Goal: Task Accomplishment & Management: Manage account settings

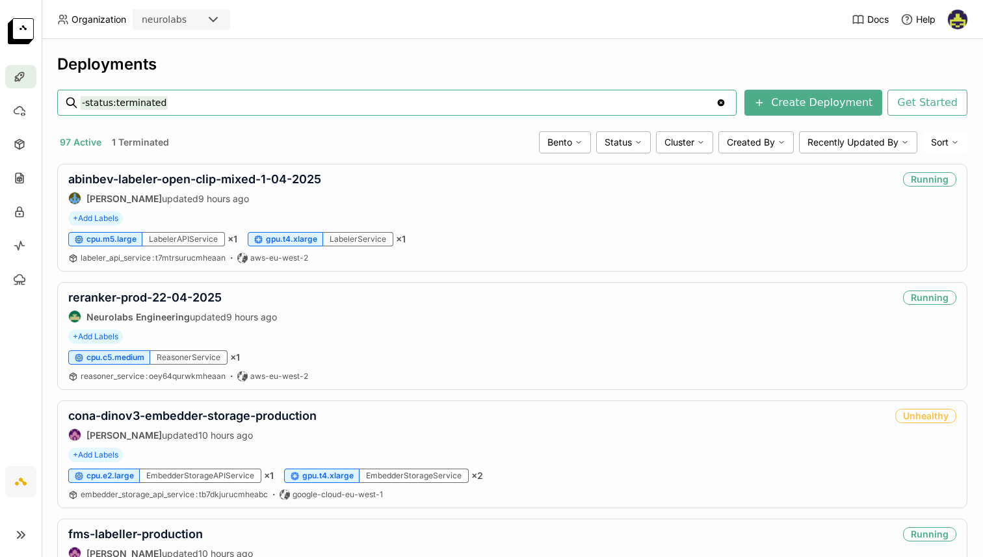
click at [956, 15] on img at bounding box center [958, 20] width 20 height 20
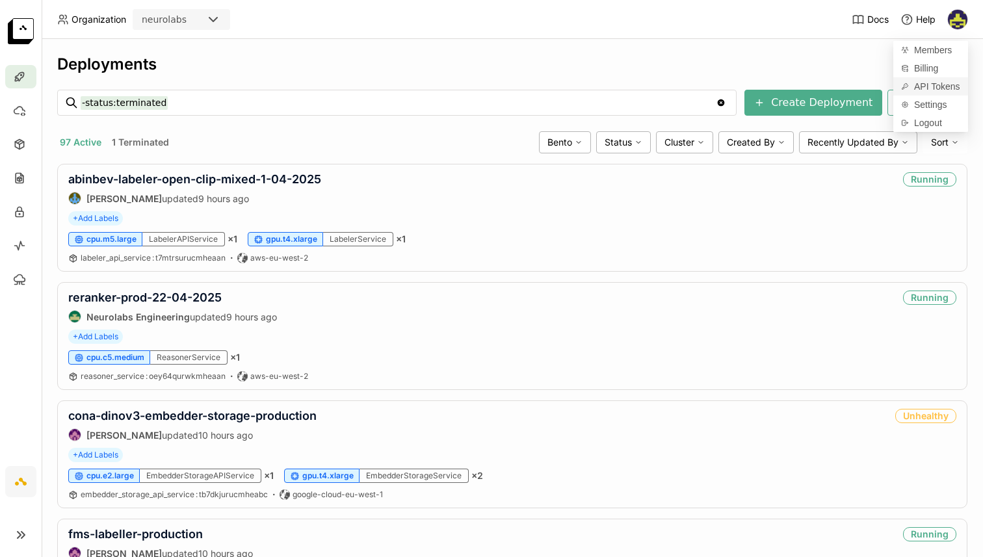
click at [944, 92] on link "API Tokens" at bounding box center [931, 86] width 75 height 18
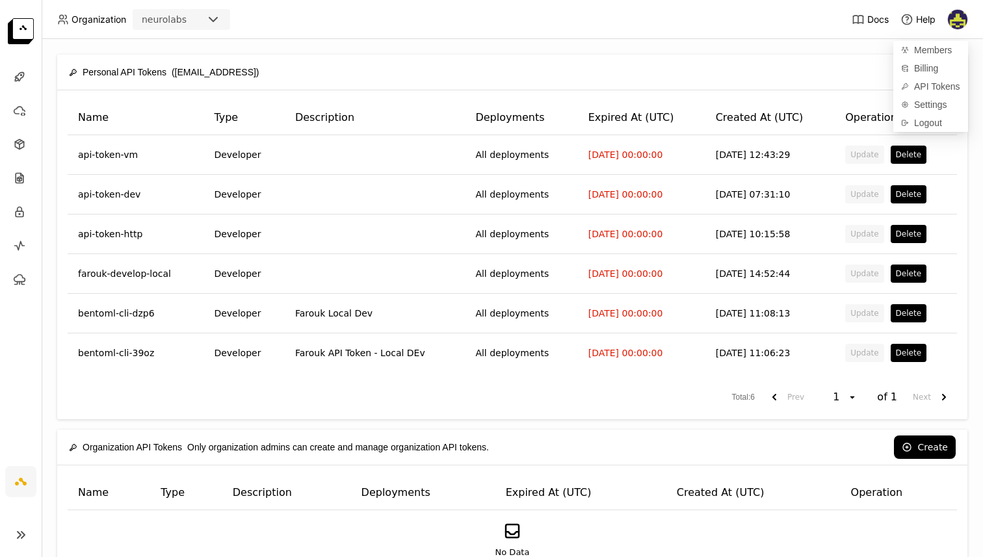
click at [789, 59] on div "Personal API Tokens ([EMAIL_ADDRESS]) Create" at bounding box center [512, 72] width 887 height 35
click at [931, 68] on button "Create" at bounding box center [925, 71] width 62 height 23
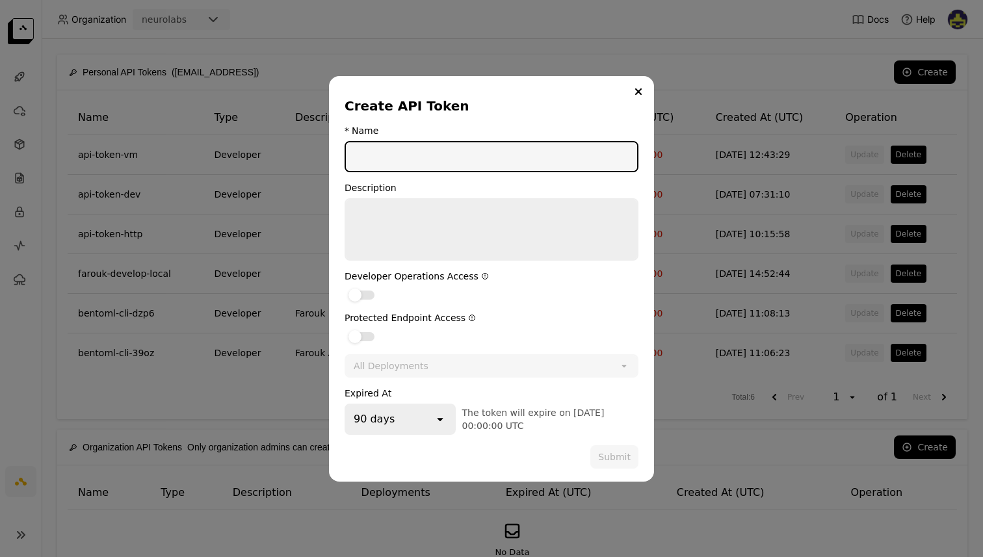
click at [392, 151] on input "dialog" at bounding box center [491, 156] width 291 height 29
type input "[PERSON_NAME]-dev"
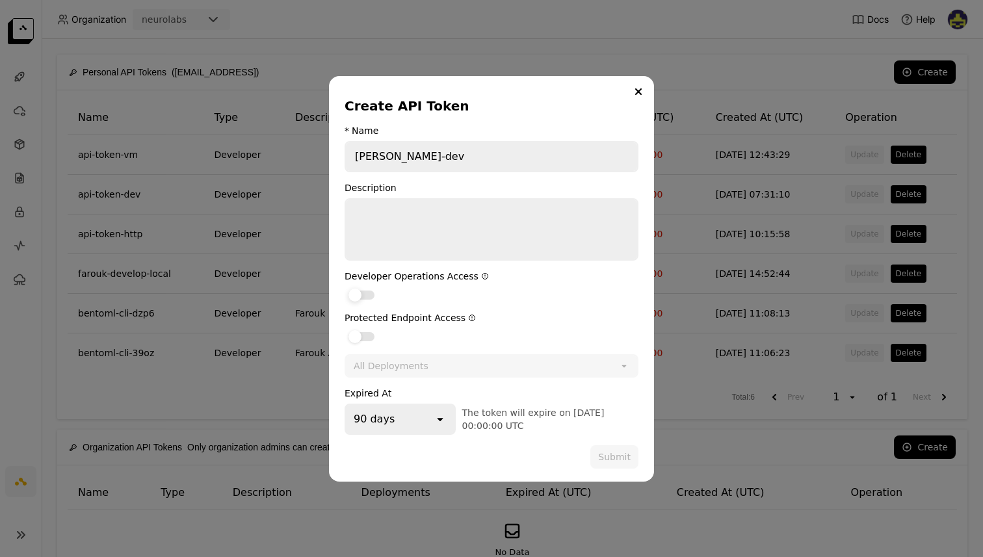
click at [364, 297] on div "dialog" at bounding box center [362, 295] width 26 height 9
click at [345, 287] on input "dialog" at bounding box center [345, 287] width 0 height 0
click at [414, 429] on div "90 days" at bounding box center [390, 419] width 88 height 29
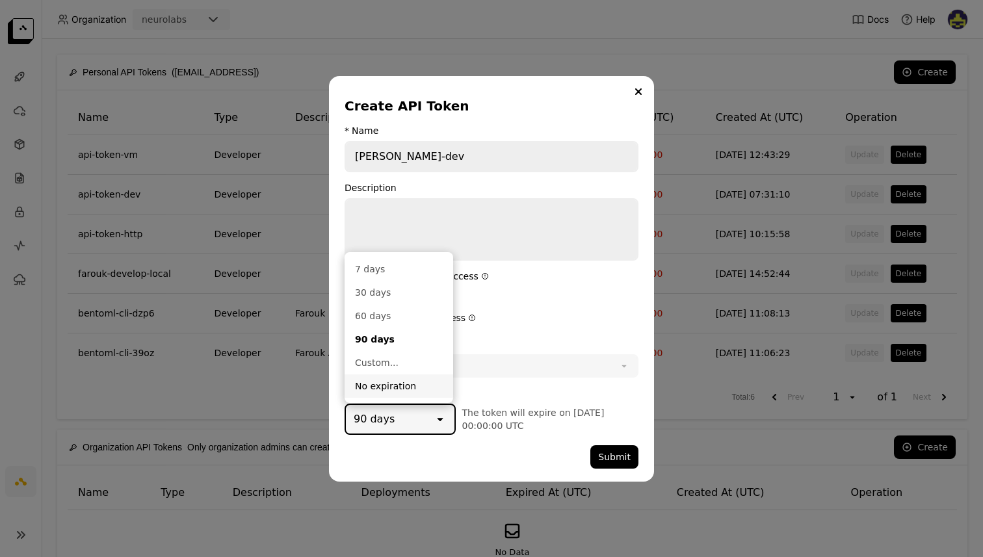
click at [461, 452] on div "dialog" at bounding box center [468, 456] width 246 height 23
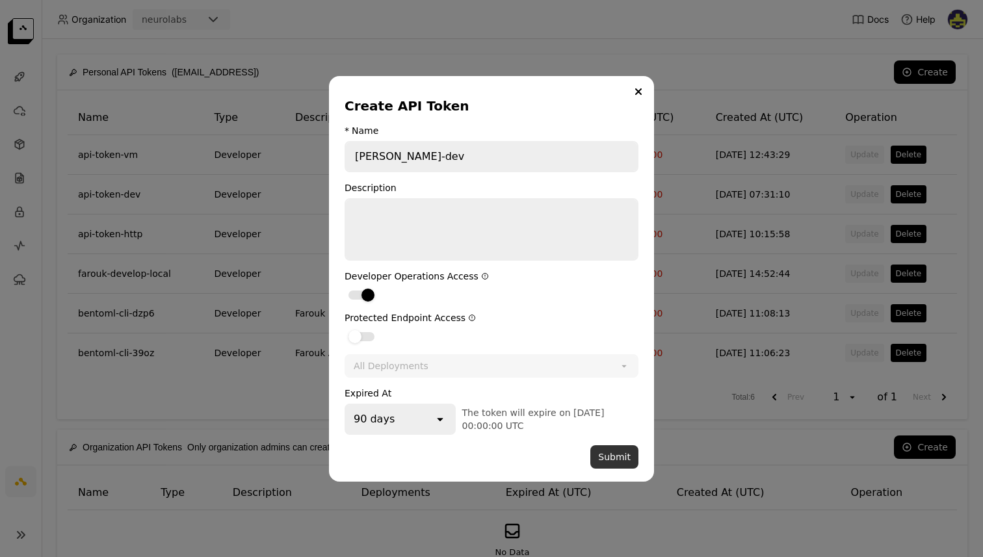
click at [622, 462] on button "Submit" at bounding box center [614, 456] width 48 height 23
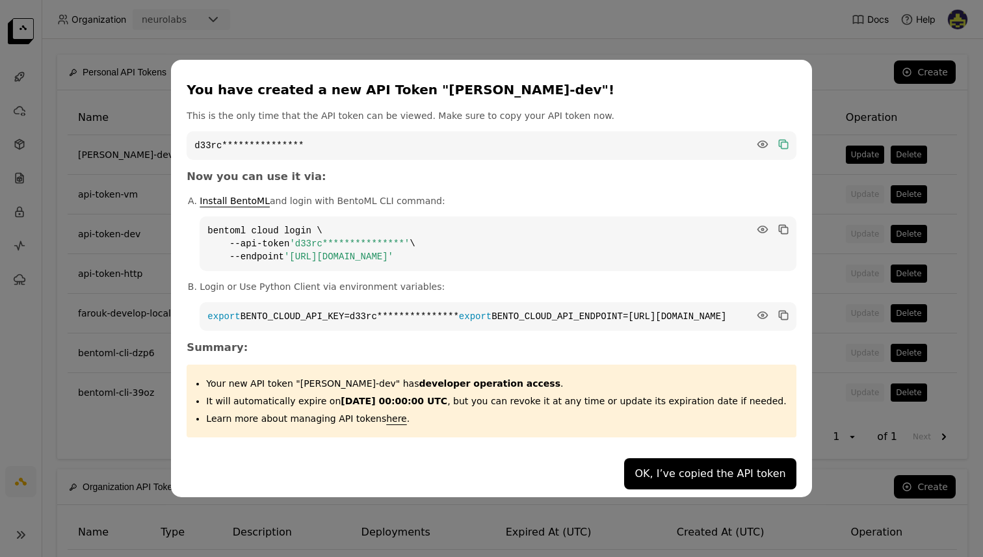
click at [781, 142] on icon "dialog" at bounding box center [784, 145] width 7 height 7
click at [825, 481] on div "**********" at bounding box center [491, 278] width 983 height 557
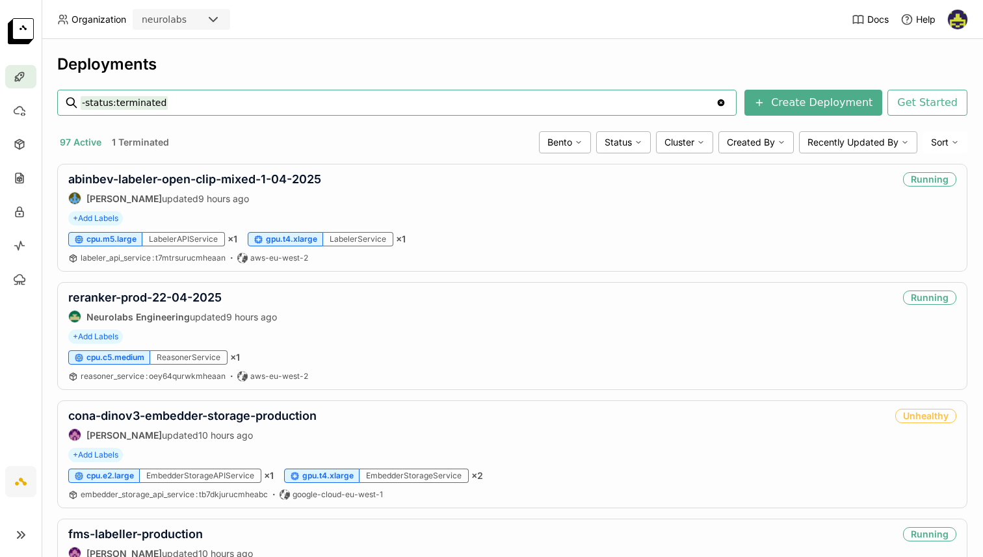
click at [230, 108] on input "-status:terminated" at bounding box center [398, 102] width 635 height 21
type input "-status:terminated coke"
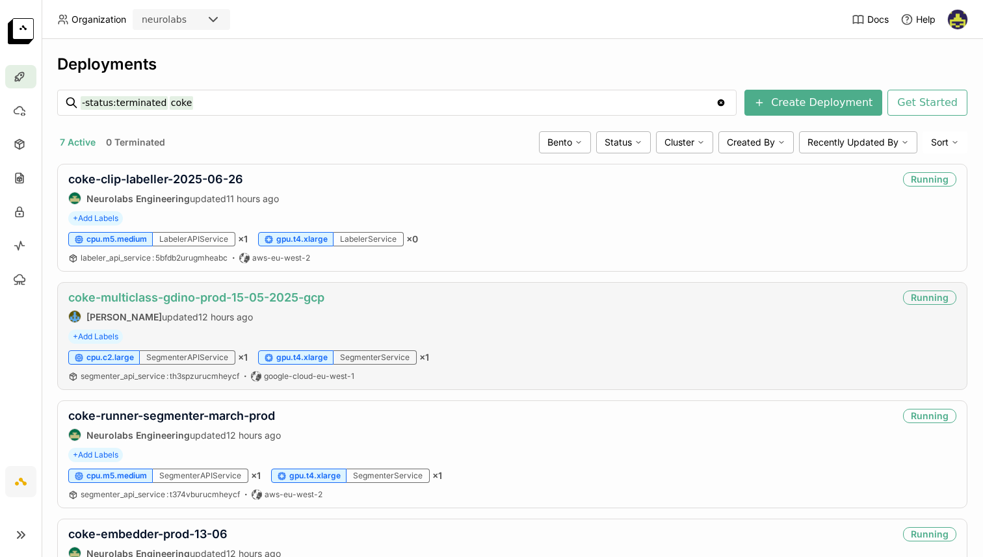
click at [165, 300] on link "coke-multiclass-gdino-prod-15-05-2025-gcp" at bounding box center [196, 298] width 256 height 14
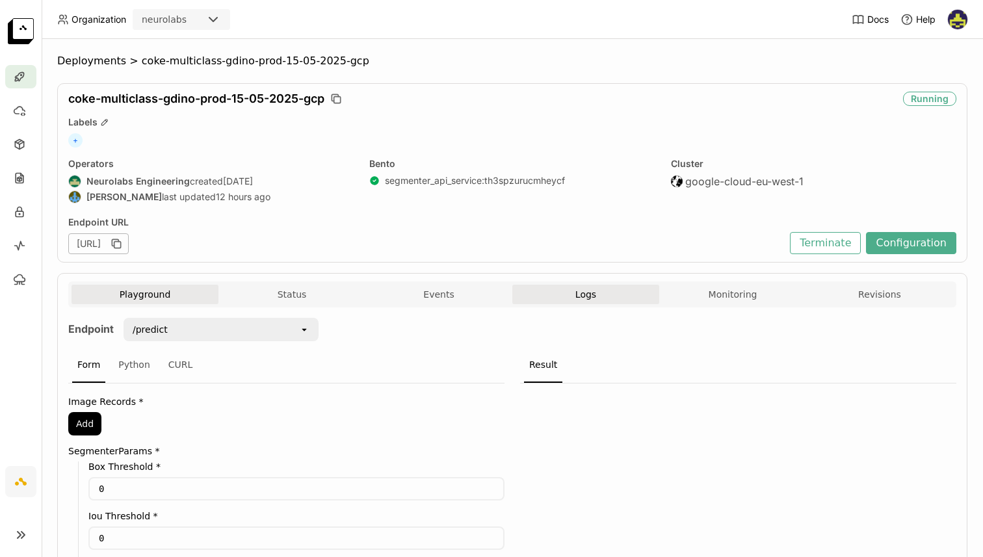
click at [591, 299] on button "Logs" at bounding box center [585, 295] width 147 height 20
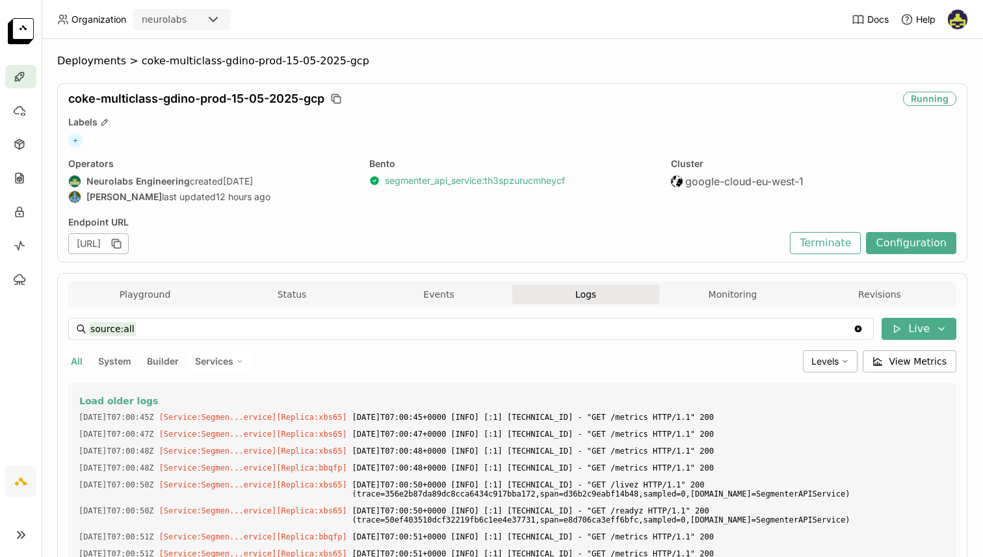
click at [481, 176] on link "segmenter_api_service : th3spzurucmheycf" at bounding box center [475, 181] width 180 height 12
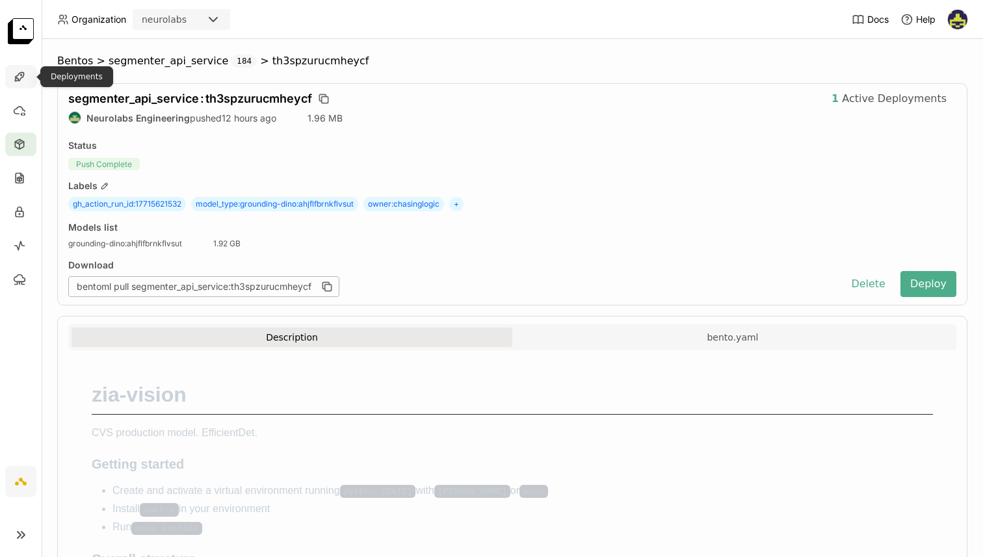
click at [22, 73] on icon at bounding box center [19, 76] width 13 height 13
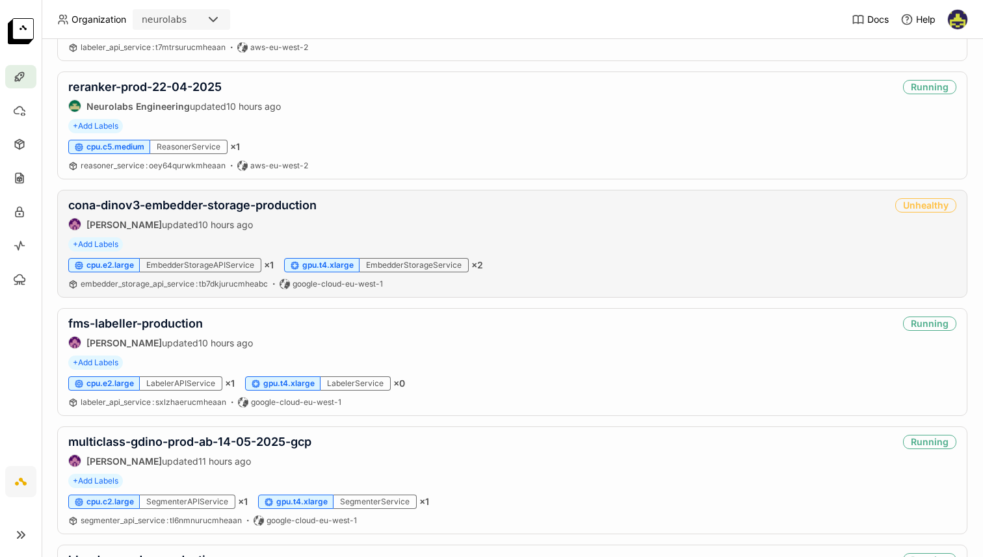
scroll to position [232, 0]
